Goal: Transaction & Acquisition: Purchase product/service

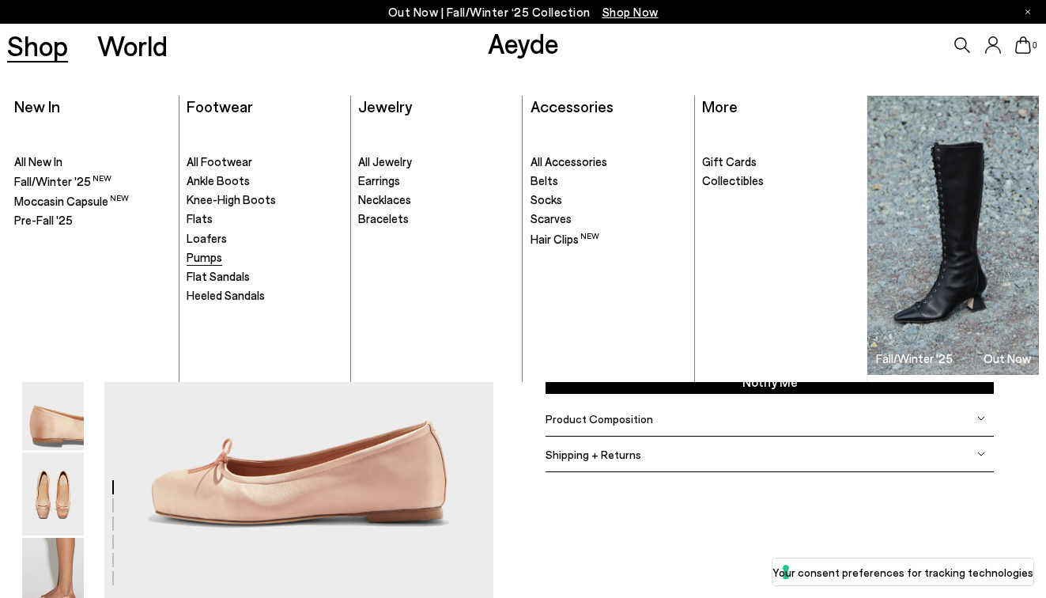
click at [215, 264] on span "Pumps" at bounding box center [205, 257] width 36 height 14
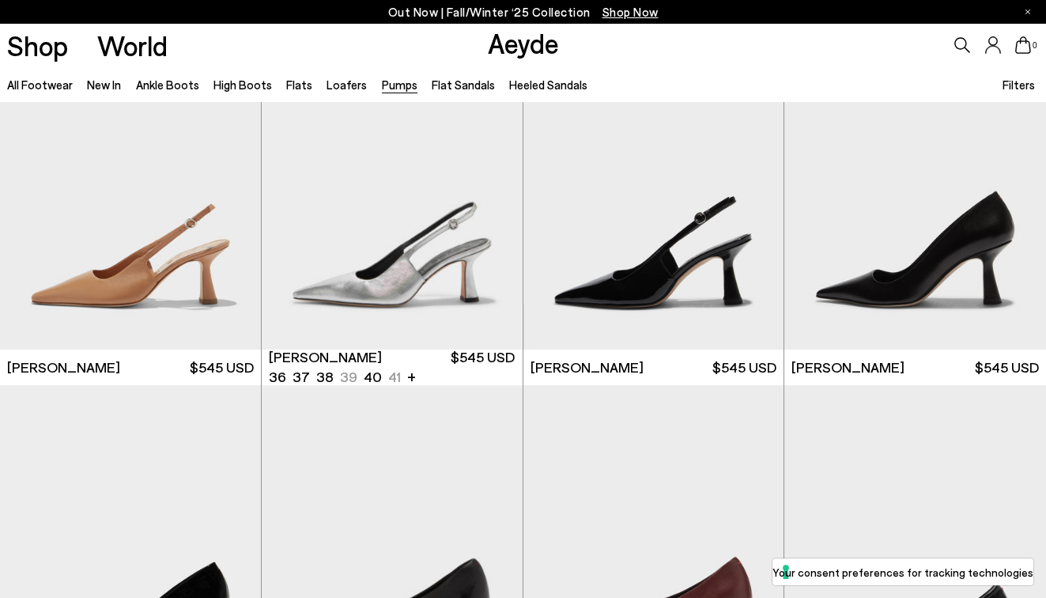
scroll to position [5468, 0]
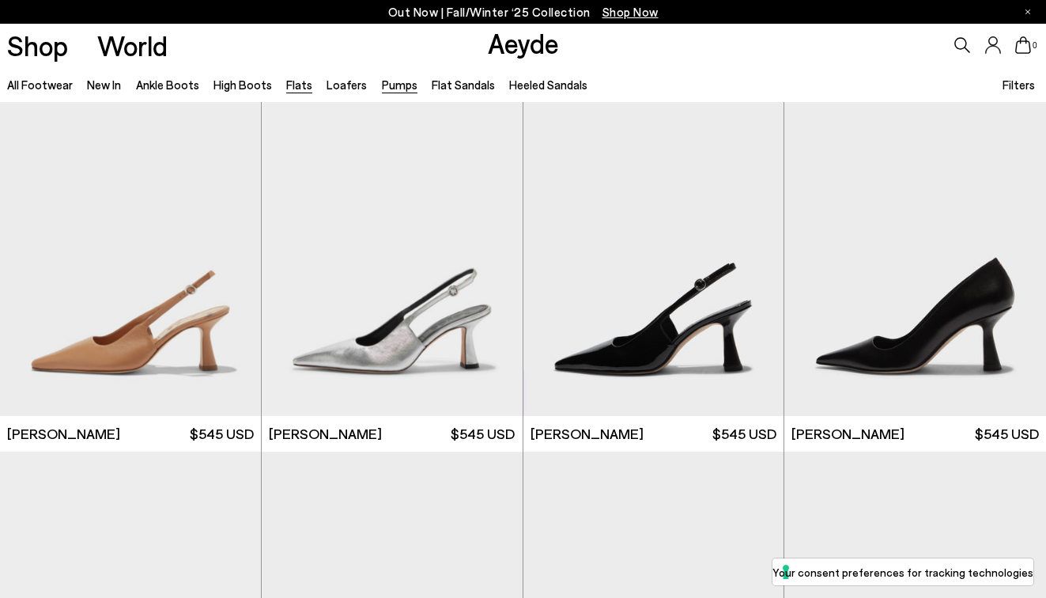
click at [293, 87] on link "Flats" at bounding box center [299, 85] width 26 height 14
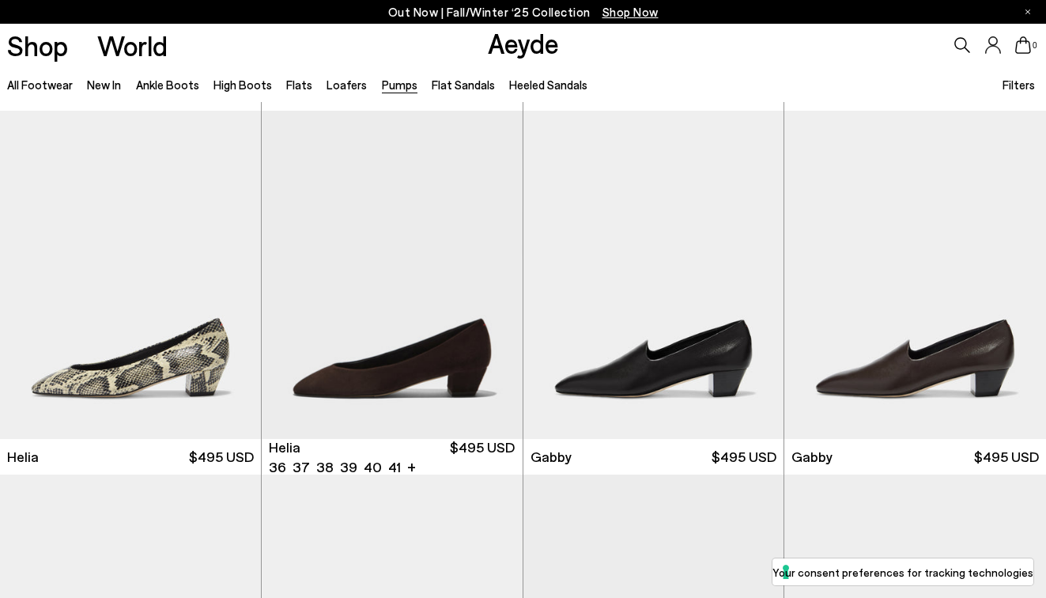
scroll to position [1029, 0]
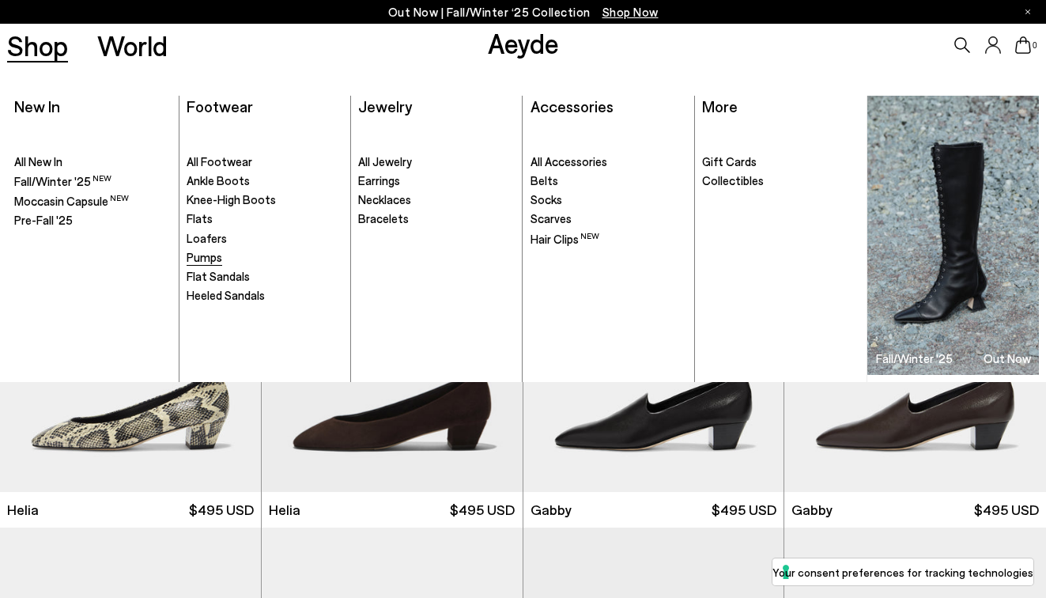
click at [210, 256] on span "Pumps" at bounding box center [205, 257] width 36 height 14
click at [214, 160] on span "All Footwear" at bounding box center [220, 161] width 66 height 14
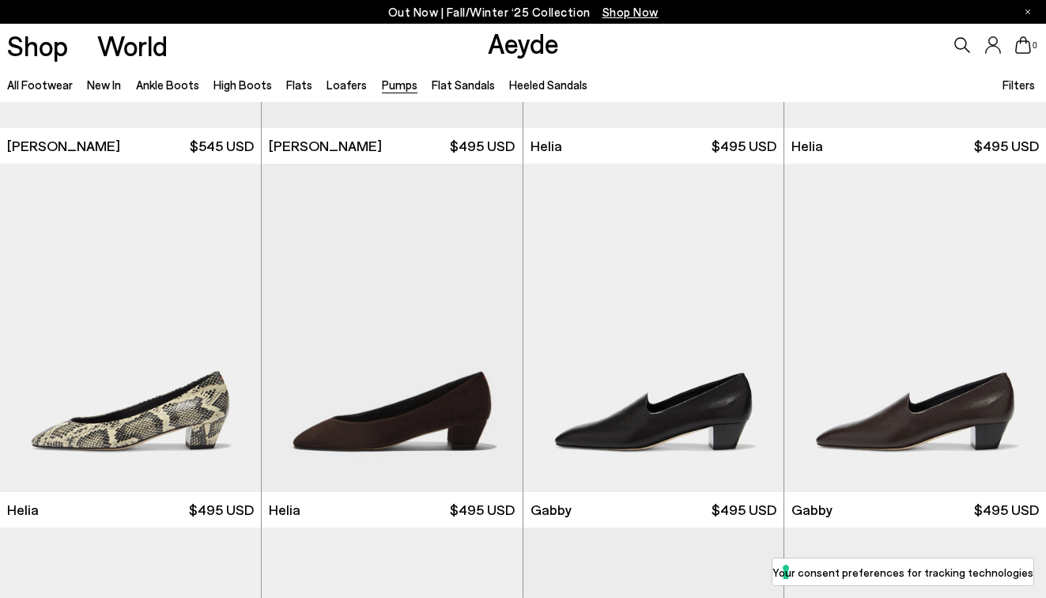
click at [962, 42] on icon at bounding box center [963, 45] width 16 height 16
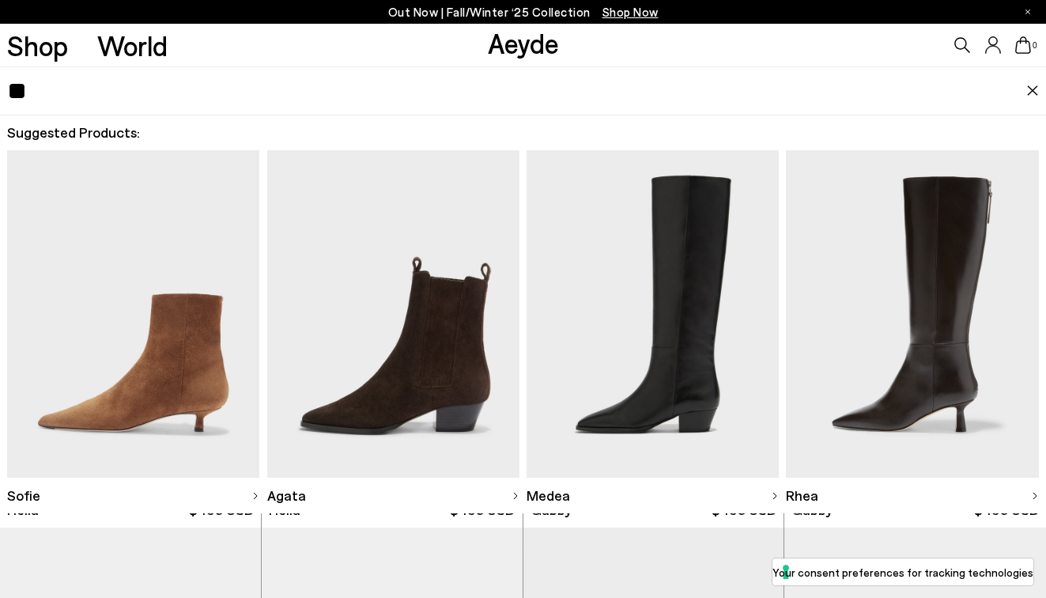
type input "*"
type input "*****"
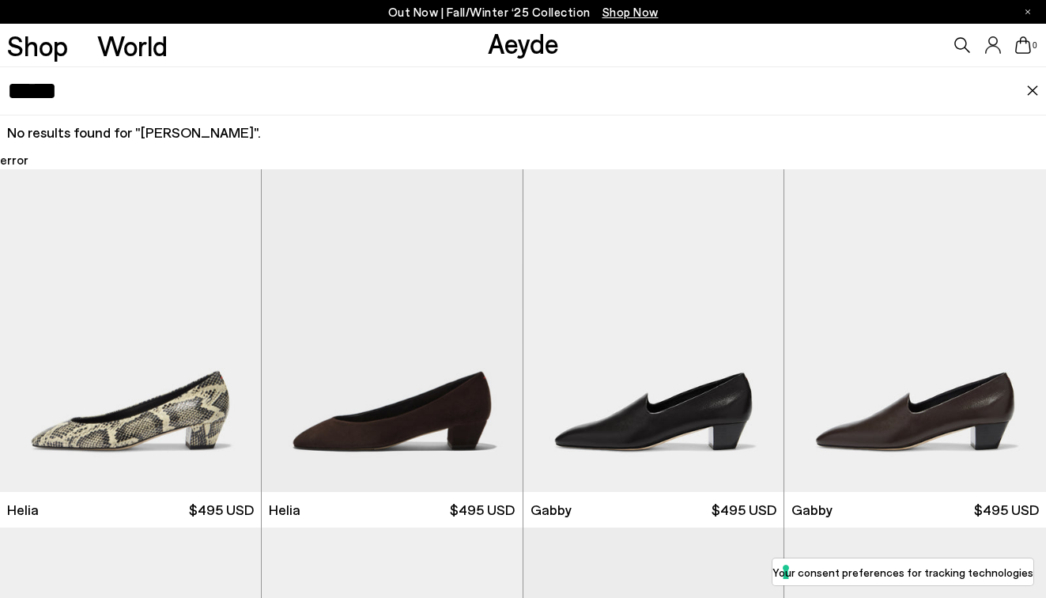
click at [158, 99] on input "*****" at bounding box center [516, 90] width 1019 height 47
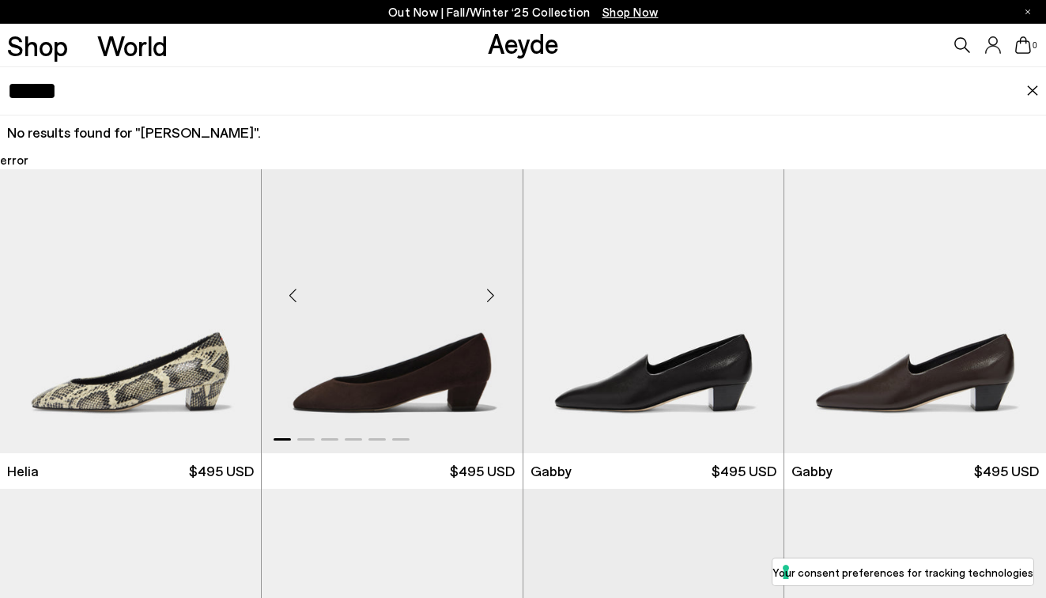
scroll to position [860, 0]
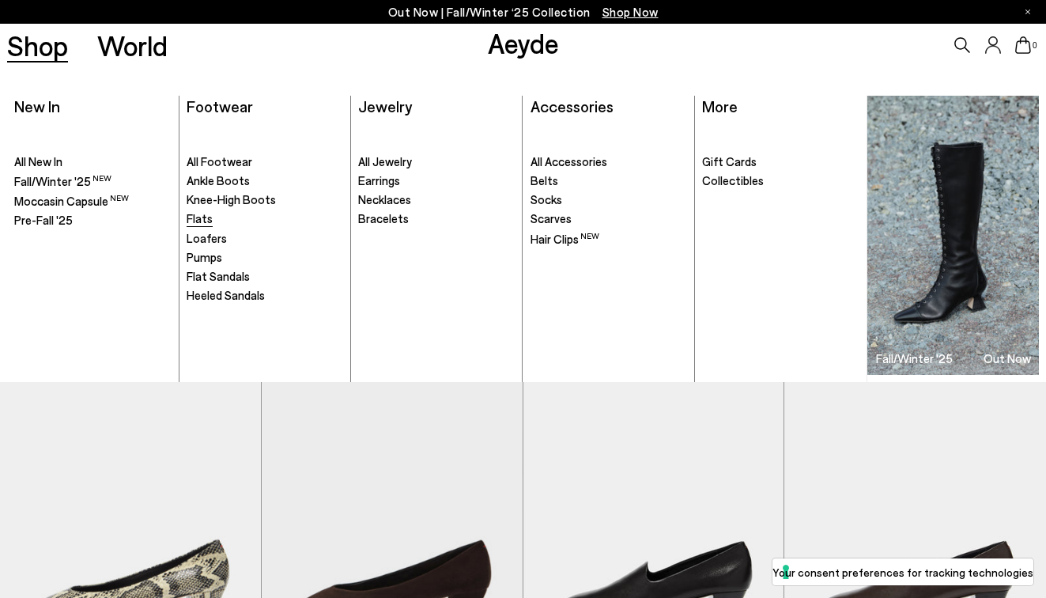
click at [204, 220] on span "Flats" at bounding box center [200, 218] width 26 height 14
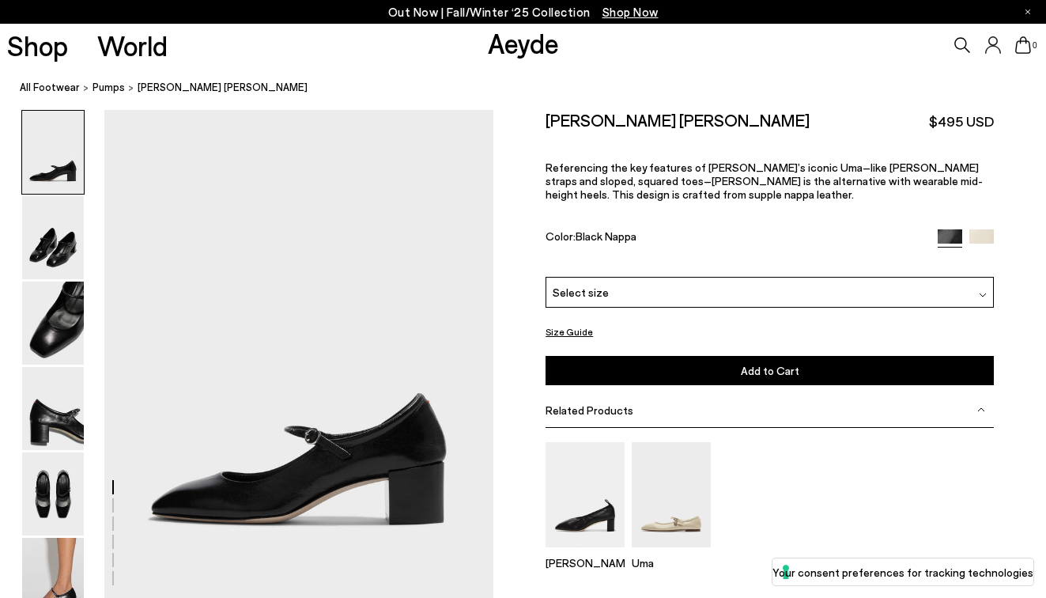
click at [714, 282] on div "Select size" at bounding box center [770, 292] width 448 height 31
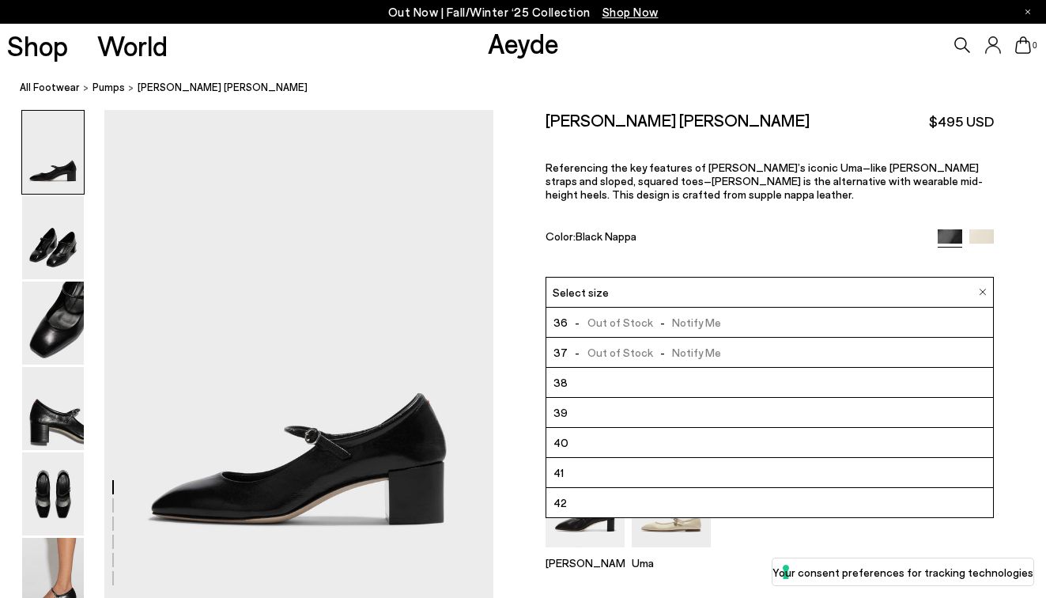
click at [671, 319] on span "- Out of Stock - Notify Me" at bounding box center [644, 322] width 153 height 20
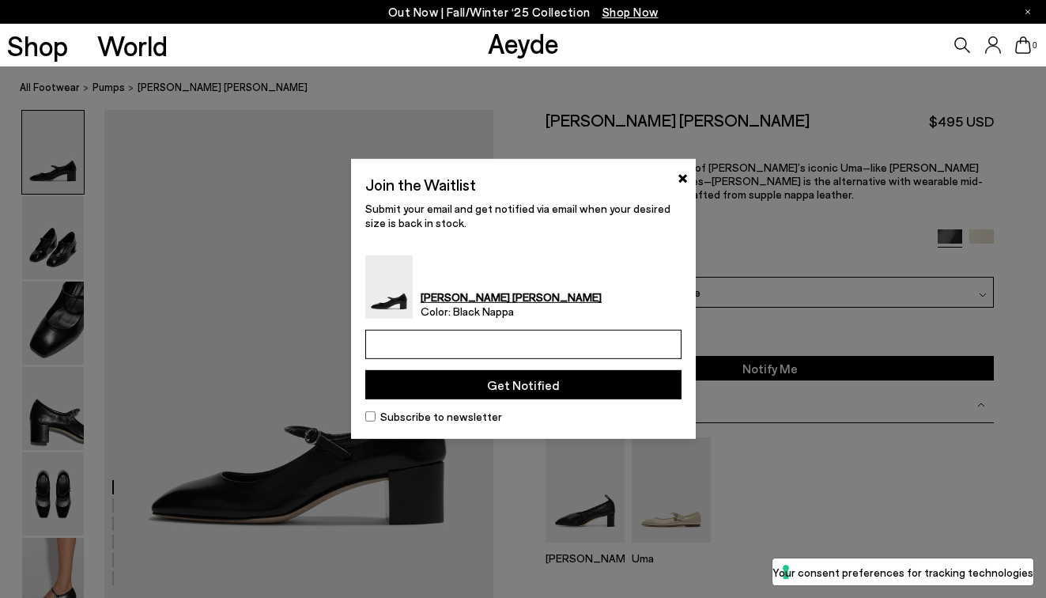
click at [595, 337] on input "email" at bounding box center [523, 344] width 316 height 29
type input "**********"
click at [560, 386] on button "Get Notified" at bounding box center [523, 384] width 316 height 29
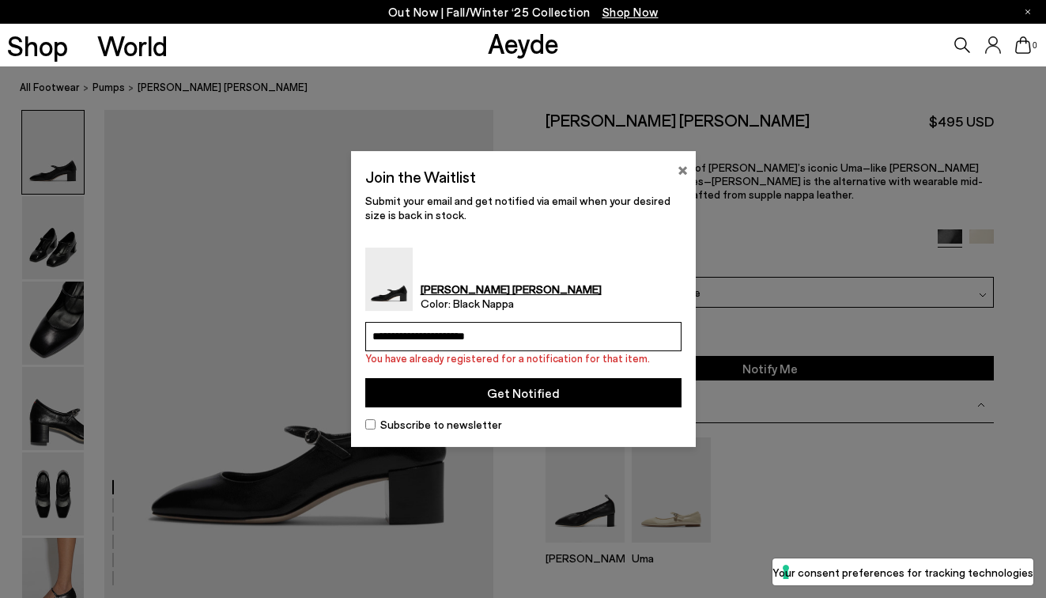
click at [678, 176] on button "×" at bounding box center [683, 168] width 10 height 19
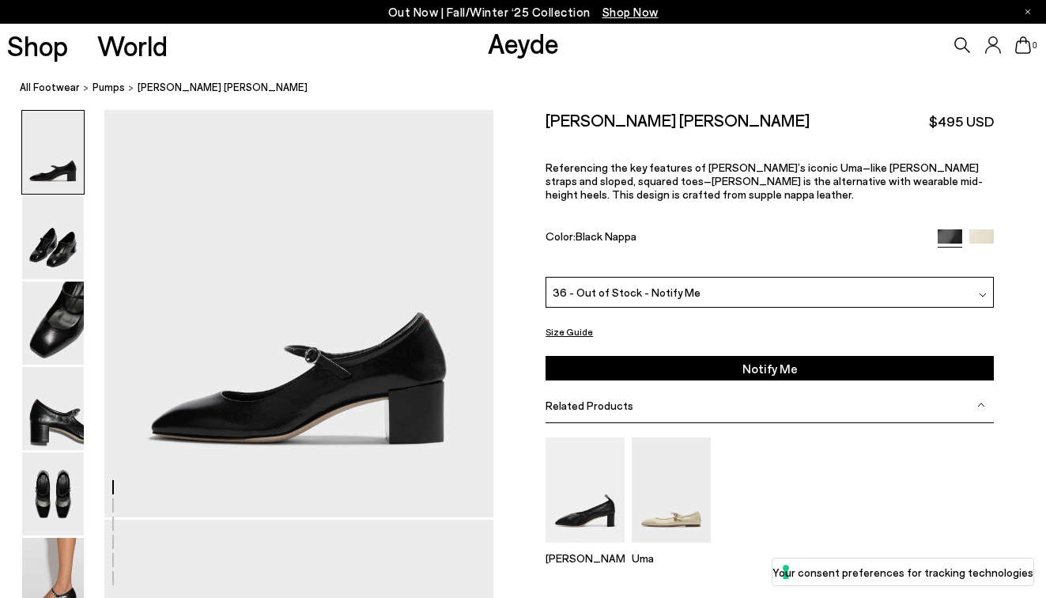
scroll to position [91, 0]
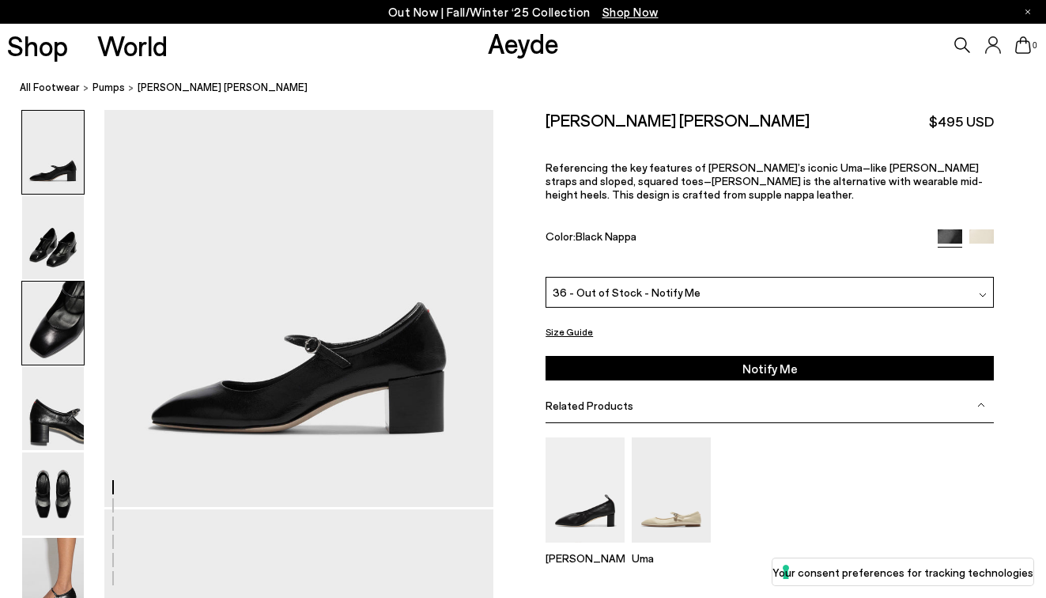
click at [51, 288] on img at bounding box center [53, 323] width 62 height 83
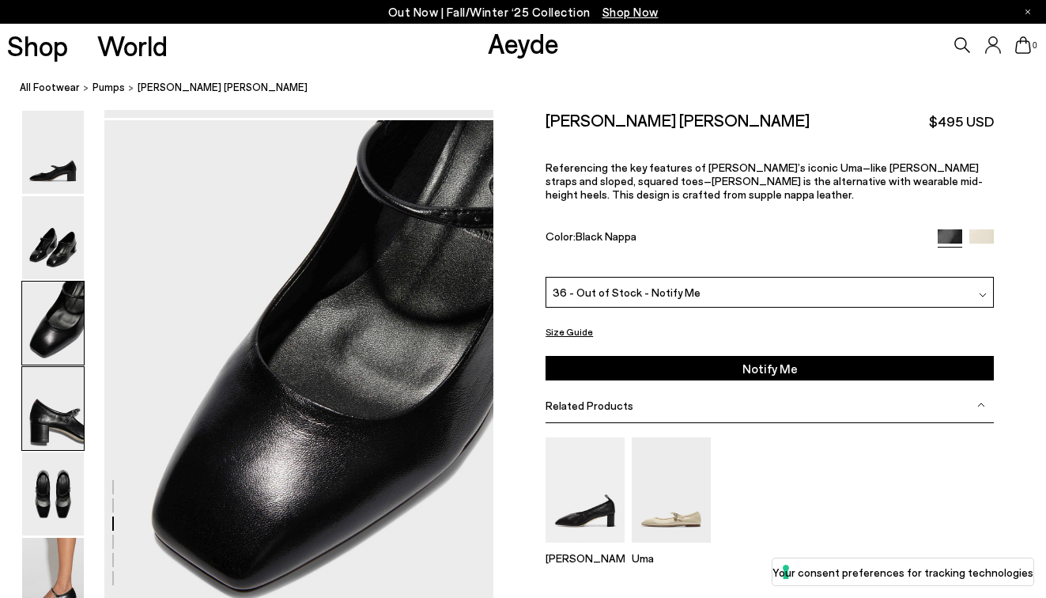
click at [55, 386] on img at bounding box center [53, 408] width 62 height 83
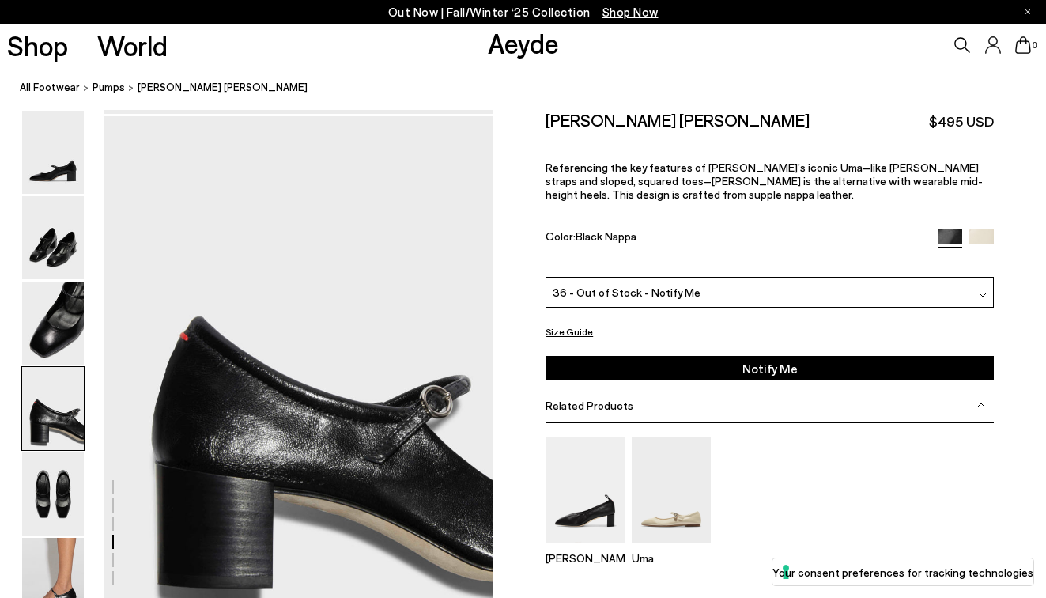
click at [55, 438] on img at bounding box center [53, 408] width 62 height 83
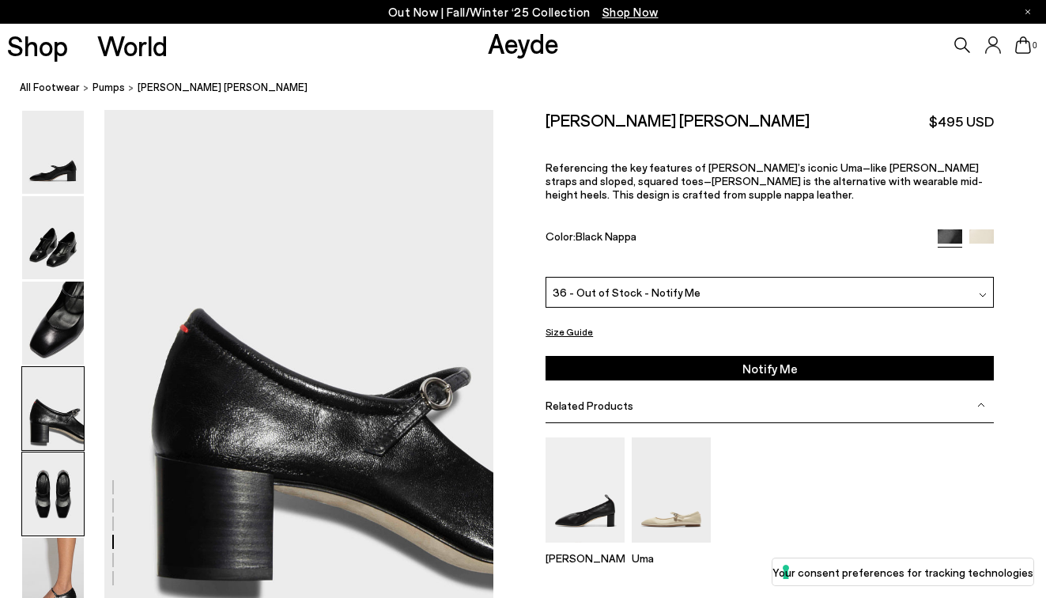
click at [55, 477] on img at bounding box center [53, 493] width 62 height 83
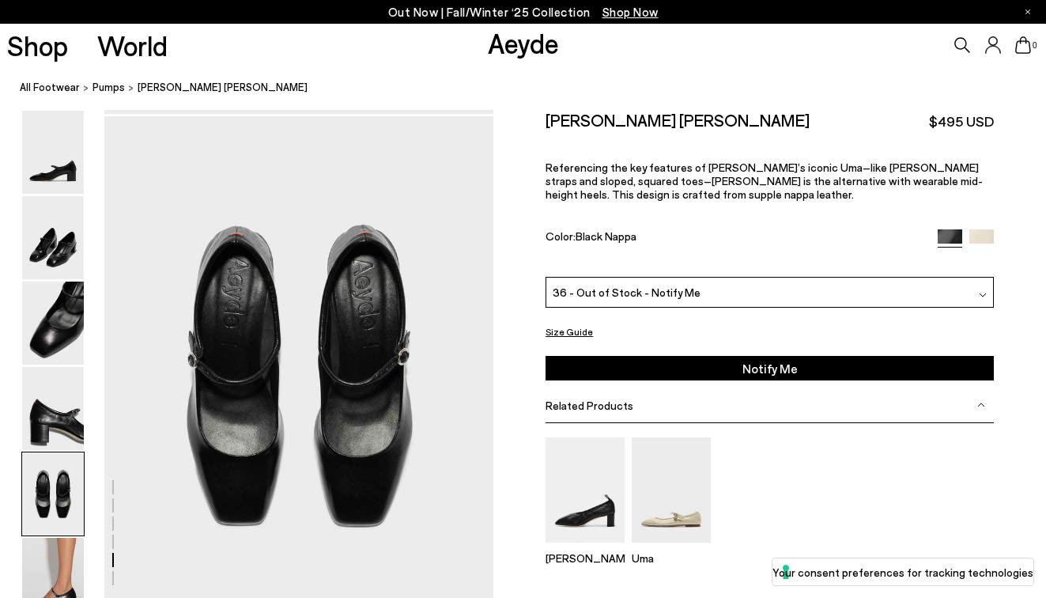
scroll to position [2055, 0]
